Goal: Information Seeking & Learning: Learn about a topic

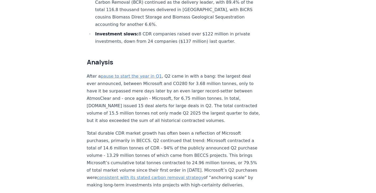
scroll to position [317, 0]
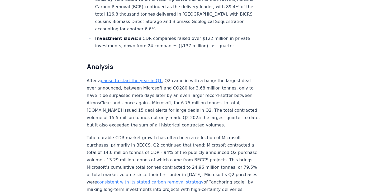
click at [196, 95] on p "After a pause to start the year in Q1 , Q2 came in with a bang: the largest dea…" at bounding box center [174, 103] width 175 height 52
click at [169, 98] on p "After a pause to start the year in Q1 , Q2 came in with a bang: the largest dea…" at bounding box center [174, 103] width 175 height 52
click at [206, 109] on p "After a pause to start the year in Q1 , Q2 came in with a bang: the largest dea…" at bounding box center [174, 103] width 175 height 52
click at [173, 77] on p "After a pause to start the year in Q1 , Q2 came in with a bang: the largest dea…" at bounding box center [174, 103] width 175 height 52
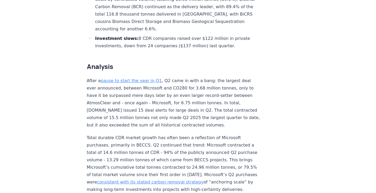
click at [184, 108] on p "After a pause to start the year in Q1 , Q2 came in with a bang: the largest dea…" at bounding box center [174, 103] width 175 height 52
click at [202, 111] on p "After a pause to start the year in Q1 , Q2 came in with a bang: the largest dea…" at bounding box center [174, 103] width 175 height 52
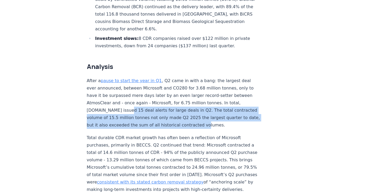
drag, startPoint x: 203, startPoint y: 109, endPoint x: 124, endPoint y: 96, distance: 79.3
click at [124, 96] on p "After a pause to start the year in Q1 , Q2 came in with a bang: the largest dea…" at bounding box center [174, 103] width 175 height 52
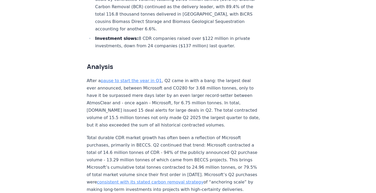
click at [118, 158] on p "Total durable CDR market growth has often been a reflection of Microsoft purcha…" at bounding box center [174, 163] width 175 height 59
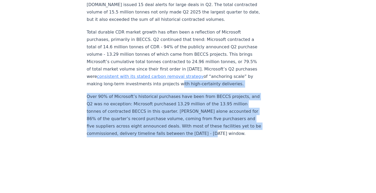
drag, startPoint x: 236, startPoint y: 126, endPoint x: 85, endPoint y: 77, distance: 159.1
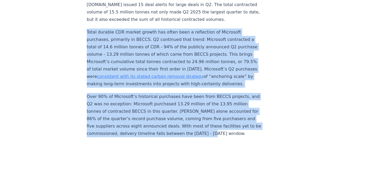
drag, startPoint x: 106, startPoint y: 27, endPoint x: 251, endPoint y: 124, distance: 174.2
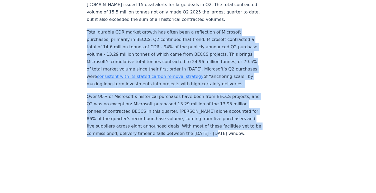
drag, startPoint x: 227, startPoint y: 120, endPoint x: 66, endPoint y: 16, distance: 191.8
drag, startPoint x: 57, startPoint y: 95, endPoint x: 62, endPoint y: 184, distance: 89.1
click at [189, 93] on p "Over 90% of Microsoft’s historical purchases have been from BECCS projects, and…" at bounding box center [174, 115] width 175 height 44
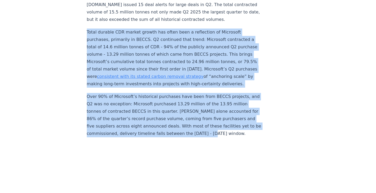
click at [190, 94] on p "Over 90% of Microsoft’s historical purchases have been from BECCS projects, and…" at bounding box center [174, 115] width 175 height 44
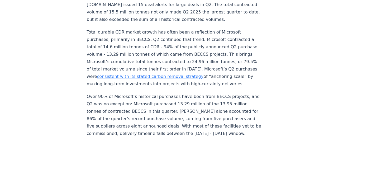
click at [170, 103] on p "Over 90% of Microsoft’s historical purchases have been from BECCS projects, and…" at bounding box center [174, 115] width 175 height 44
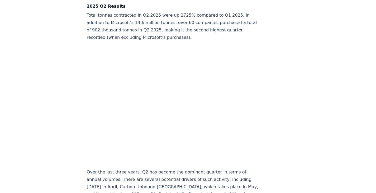
scroll to position [872, 0]
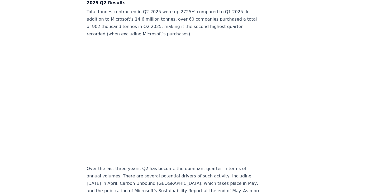
click at [143, 165] on p "Over the last three years, Q2 has become the dominant quarter in terms of annua…" at bounding box center [174, 187] width 175 height 44
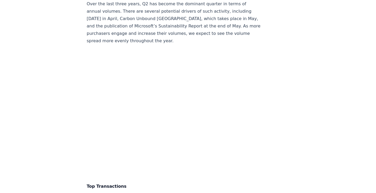
scroll to position [1083, 0]
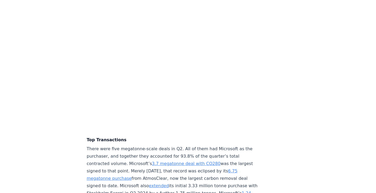
click at [96, 146] on p "There were five megatonne-scale deals in Q2. All of them had Microsoft as the p…" at bounding box center [174, 193] width 175 height 96
click at [124, 146] on p "There were five megatonne-scale deals in Q2. All of them had Microsoft as the p…" at bounding box center [174, 193] width 175 height 96
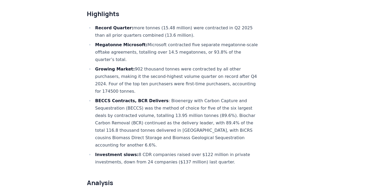
scroll to position [185, 0]
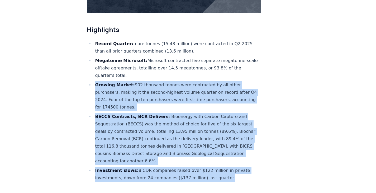
drag, startPoint x: 233, startPoint y: 163, endPoint x: 74, endPoint y: 71, distance: 183.8
click at [196, 167] on li "Investment slows: 8 CDR companies raised over $122 million in private investmen…" at bounding box center [178, 174] width 168 height 15
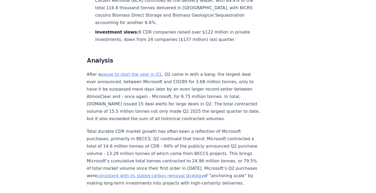
scroll to position [343, 0]
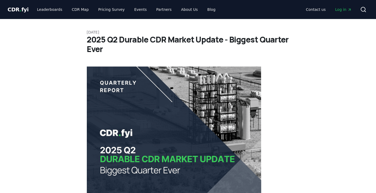
scroll to position [185, 0]
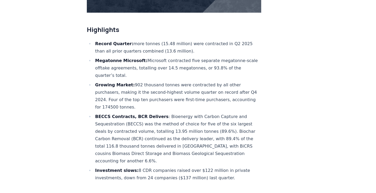
click at [180, 62] on li "Megatonne Microsoft: Microsoft contracted five separate megatonne-scale offtake…" at bounding box center [178, 68] width 168 height 22
click at [140, 58] on li "Megatonne Microsoft: Microsoft contracted five separate megatonne-scale offtake…" at bounding box center [178, 68] width 168 height 22
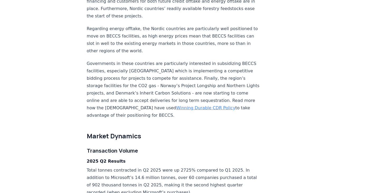
scroll to position [581, 0]
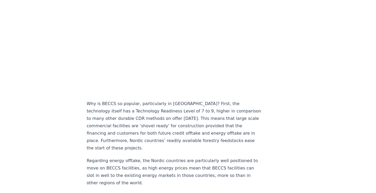
click at [174, 121] on p "Why is BECCS so popular, particularly in [GEOGRAPHIC_DATA]? First, the technolo…" at bounding box center [174, 126] width 175 height 52
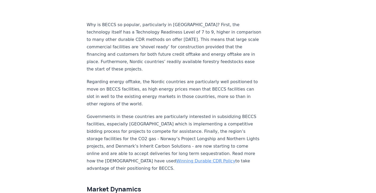
scroll to position [660, 0]
drag, startPoint x: 226, startPoint y: 128, endPoint x: 228, endPoint y: 132, distance: 4.2
click at [226, 129] on p "Governments in these countries are particularly interested in subsidizing BECCS…" at bounding box center [174, 142] width 175 height 59
click at [153, 155] on p "Governments in these countries are particularly interested in subsidizing BECCS…" at bounding box center [174, 142] width 175 height 59
click at [160, 159] on p "Governments in these countries are particularly interested in subsidizing BECCS…" at bounding box center [174, 142] width 175 height 59
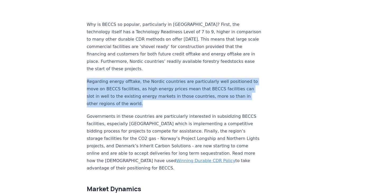
drag, startPoint x: 165, startPoint y: 96, endPoint x: 83, endPoint y: 88, distance: 81.7
click at [87, 78] on p "Regarding energy offtake, the Nordic countries are particularly well positioned…" at bounding box center [174, 93] width 175 height 30
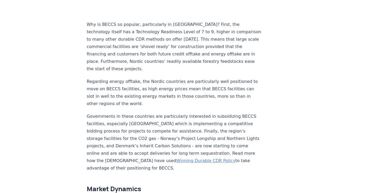
drag, startPoint x: 87, startPoint y: 103, endPoint x: 86, endPoint y: 99, distance: 4.4
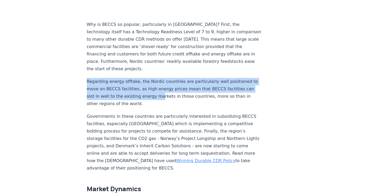
drag, startPoint x: 80, startPoint y: 64, endPoint x: 164, endPoint y: 90, distance: 88.8
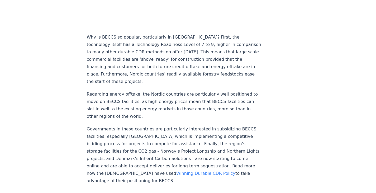
scroll to position [634, 0]
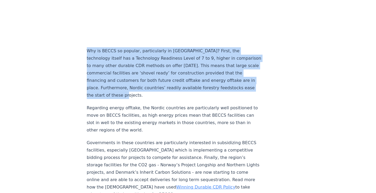
drag, startPoint x: 102, startPoint y: 51, endPoint x: 150, endPoint y: 87, distance: 59.8
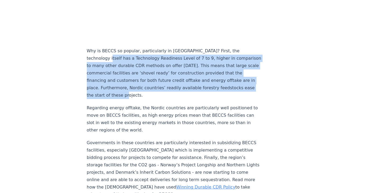
drag, startPoint x: 172, startPoint y: 88, endPoint x: 53, endPoint y: 45, distance: 127.3
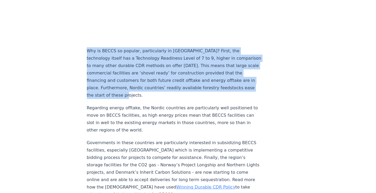
drag, startPoint x: 166, startPoint y: 87, endPoint x: 96, endPoint y: 41, distance: 83.3
click at [98, 47] on p "Why is BECCS so popular, particularly in [GEOGRAPHIC_DATA]? First, the technolo…" at bounding box center [174, 73] width 175 height 52
drag, startPoint x: 77, startPoint y: 36, endPoint x: 150, endPoint y: 90, distance: 90.6
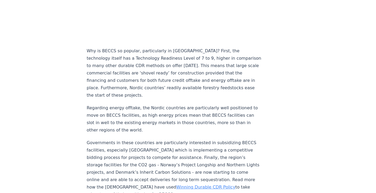
click at [155, 104] on p "Regarding energy offtake, the Nordic countries are particularly well positioned…" at bounding box center [174, 119] width 175 height 30
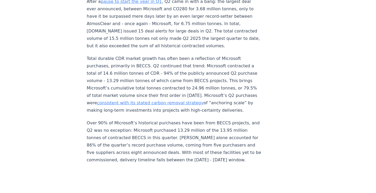
scroll to position [396, 0]
click at [146, 61] on p "Total durable CDR market growth has often been a reflection of Microsoft purcha…" at bounding box center [174, 84] width 175 height 59
click at [92, 58] on p "Total durable CDR market growth has often been a reflection of Microsoft purcha…" at bounding box center [174, 84] width 175 height 59
drag, startPoint x: 150, startPoint y: 58, endPoint x: 164, endPoint y: 58, distance: 14.0
click at [164, 58] on p "Total durable CDR market growth has often been a reflection of Microsoft purcha…" at bounding box center [174, 84] width 175 height 59
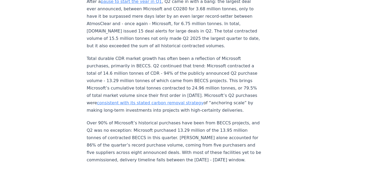
click at [165, 71] on p "Total durable CDR market growth has often been a reflection of Microsoft purcha…" at bounding box center [174, 84] width 175 height 59
click at [150, 55] on p "Total durable CDR market growth has often been a reflection of Microsoft purcha…" at bounding box center [174, 84] width 175 height 59
copy p "CDR"
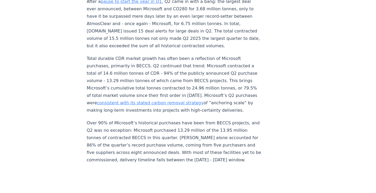
click at [182, 123] on p "Over 90% of Microsoft’s historical purchases have been from BECCS projects, and…" at bounding box center [174, 141] width 175 height 44
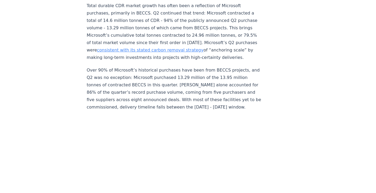
scroll to position [475, 0]
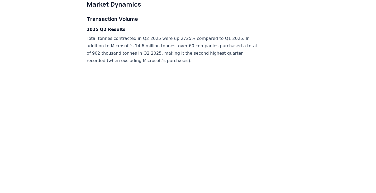
scroll to position [845, 0]
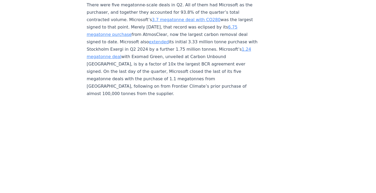
scroll to position [1268, 0]
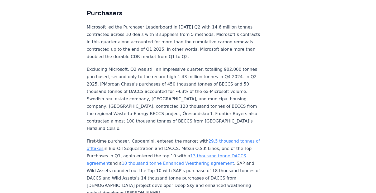
scroll to position [1426, 0]
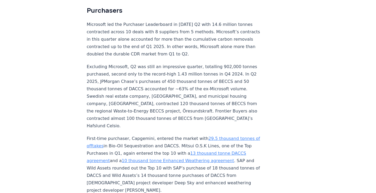
click at [201, 85] on p "Excluding Microsoft, Q2 was still an impressive quarter, totalling 902,000 tonn…" at bounding box center [174, 96] width 175 height 67
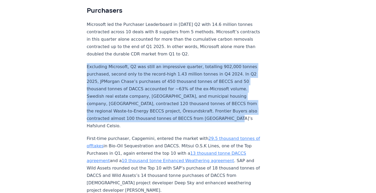
drag, startPoint x: 167, startPoint y: 114, endPoint x: 59, endPoint y: 59, distance: 120.6
click at [134, 113] on p "Excluding Microsoft, Q2 was still an impressive quarter, totalling 902,000 tonn…" at bounding box center [174, 96] width 175 height 67
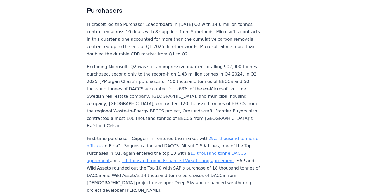
click at [164, 115] on p "Excluding Microsoft, Q2 was still an impressive quarter, totalling 902,000 tonn…" at bounding box center [174, 96] width 175 height 67
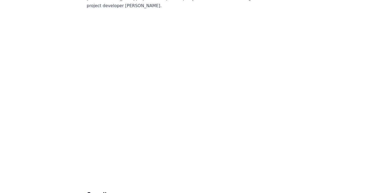
scroll to position [1611, 0]
drag, startPoint x: 234, startPoint y: 126, endPoint x: 322, endPoint y: 132, distance: 87.9
